Goal: Information Seeking & Learning: Check status

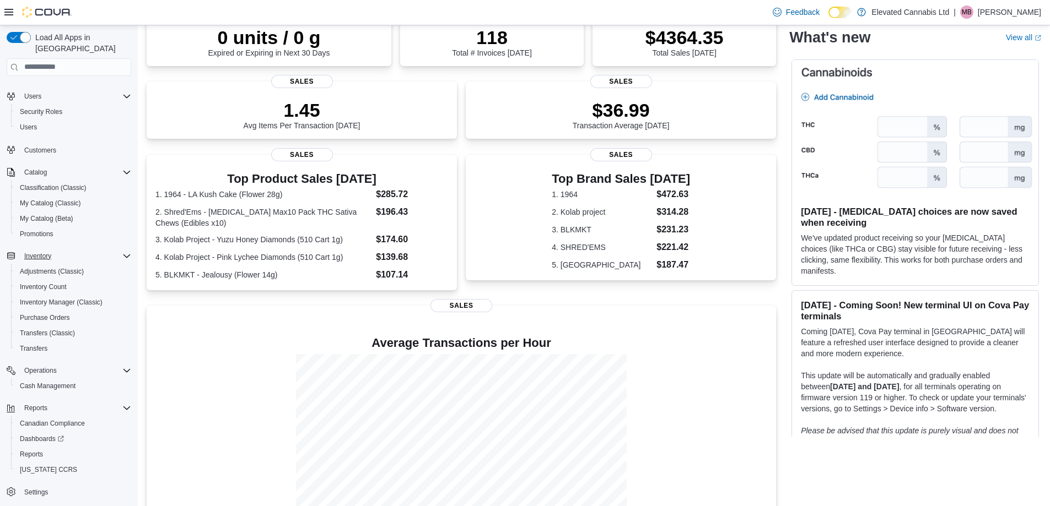
scroll to position [149, 0]
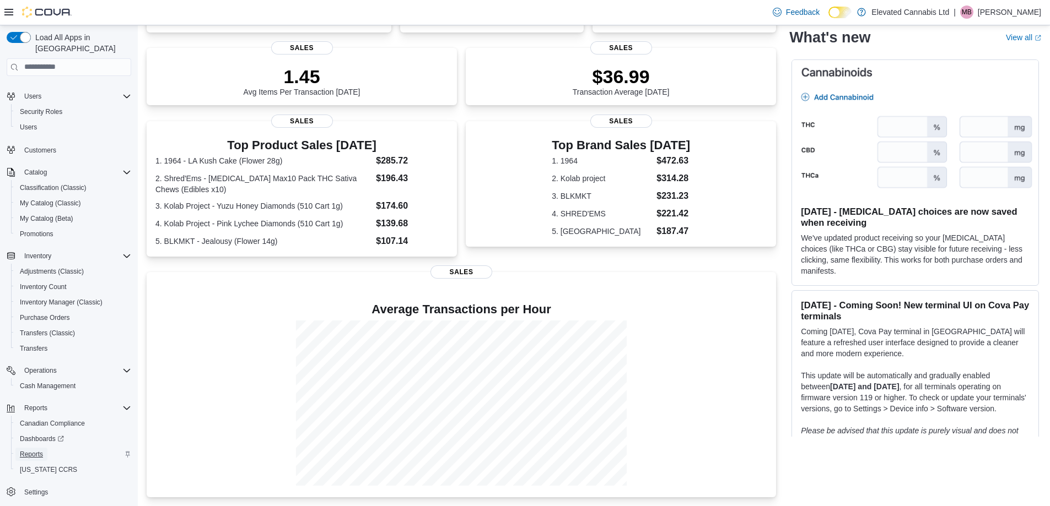
click at [33, 450] on span "Reports" at bounding box center [31, 454] width 23 height 9
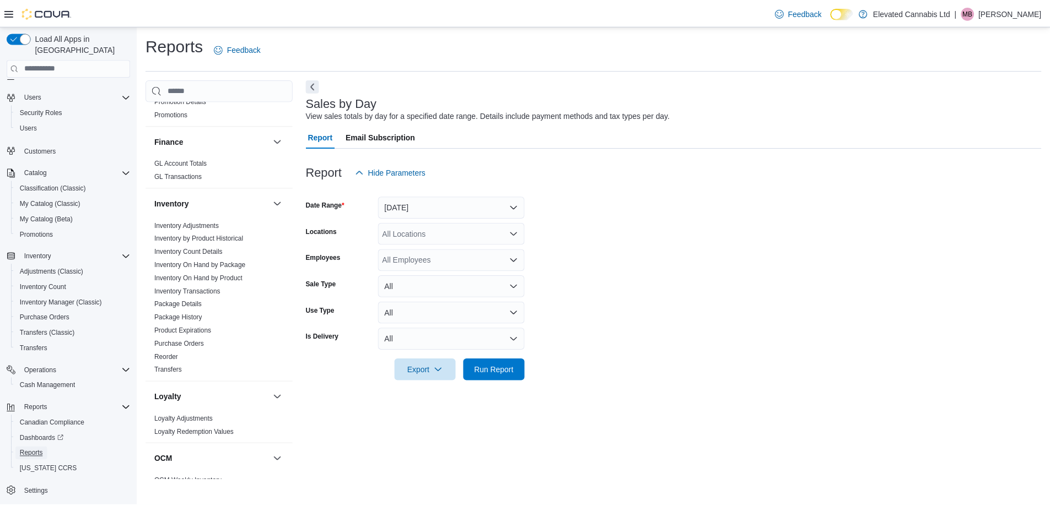
scroll to position [441, 0]
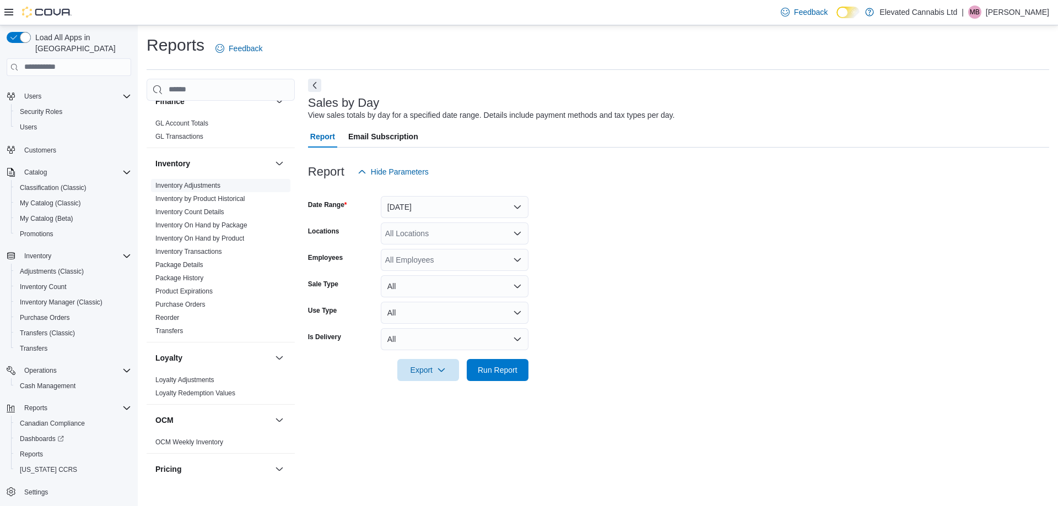
click at [196, 182] on link "Inventory Adjustments" at bounding box center [187, 186] width 65 height 8
click at [439, 221] on form "Date Range [DATE] Locations All Locations Classifications All Classifications P…" at bounding box center [678, 282] width 741 height 198
click at [437, 210] on button "[DATE]" at bounding box center [455, 207] width 148 height 22
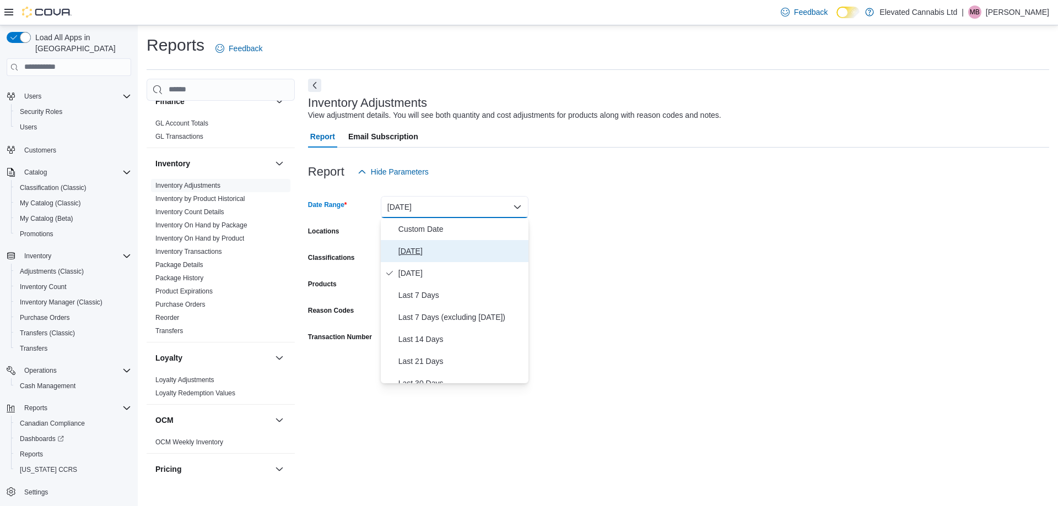
click at [421, 253] on span "[DATE]" at bounding box center [461, 251] width 126 height 13
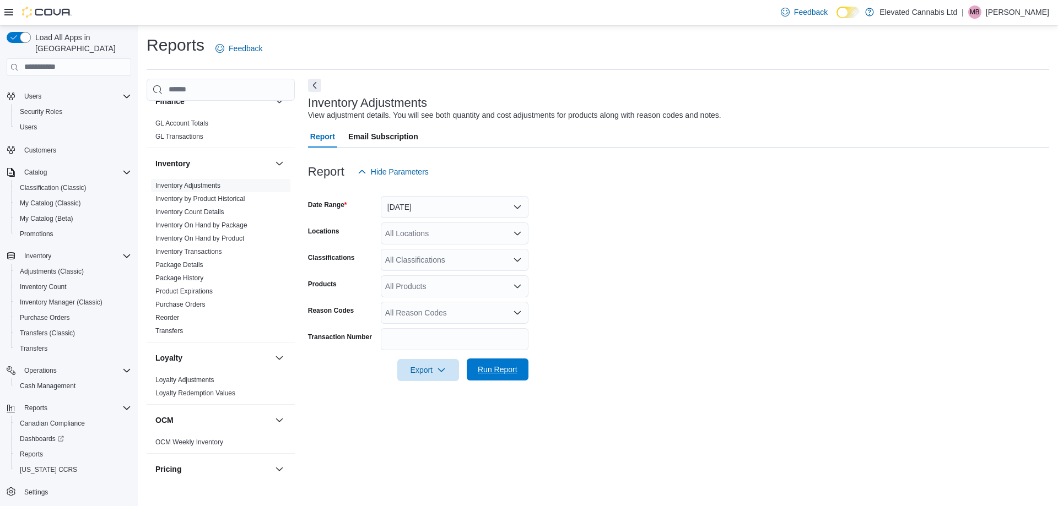
drag, startPoint x: 476, startPoint y: 361, endPoint x: 483, endPoint y: 366, distance: 8.6
click at [483, 366] on span "Run Report" at bounding box center [497, 370] width 48 height 22
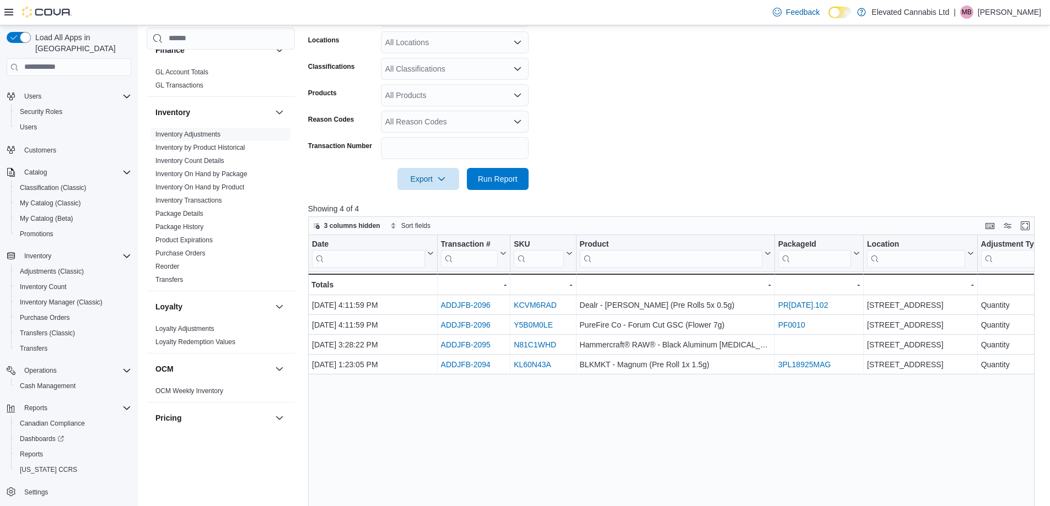
scroll to position [275, 0]
